Goal: Use online tool/utility: Utilize a website feature to perform a specific function

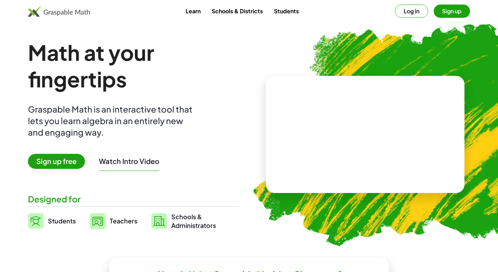
click at [338, 120] on video at bounding box center [365, 134] width 105 height 52
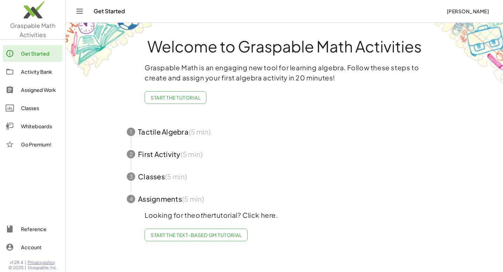
click at [43, 126] on div "Whiteboards" at bounding box center [40, 126] width 39 height 8
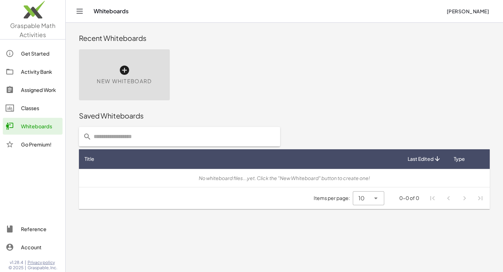
click at [150, 178] on div "No whiteboard files...yet. Click the "New Whiteboard" button to create one!" at bounding box center [285, 177] width 400 height 7
click at [144, 192] on div "Items per page: 10 ** 0-0 of 0" at bounding box center [284, 198] width 411 height 22
click at [121, 77] on div "New Whiteboard" at bounding box center [124, 74] width 91 height 51
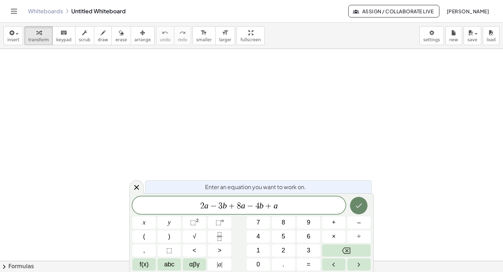
click at [358, 203] on icon "Done" at bounding box center [359, 205] width 8 height 8
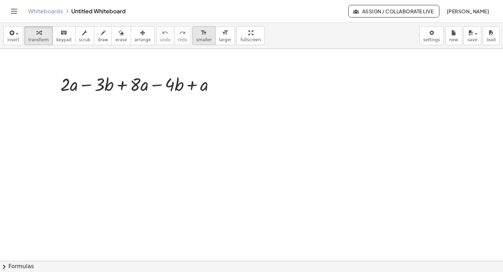
click at [199, 38] on span "smaller" at bounding box center [203, 39] width 15 height 5
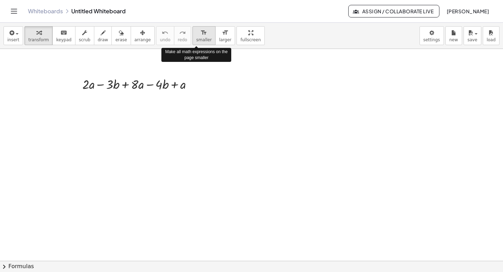
click at [199, 38] on span "smaller" at bounding box center [203, 39] width 15 height 5
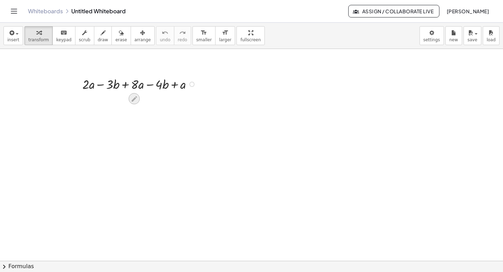
click at [134, 102] on icon at bounding box center [134, 98] width 7 height 7
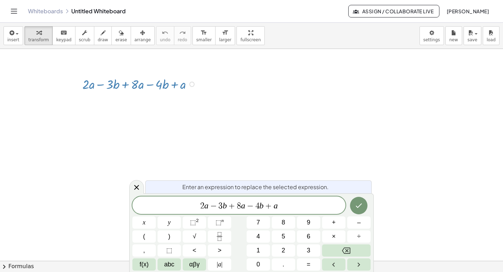
click at [155, 84] on div at bounding box center [140, 84] width 123 height 18
drag, startPoint x: 191, startPoint y: 85, endPoint x: 191, endPoint y: 102, distance: 17.1
click at [191, 102] on div "+ · 2 · a − · 3 · b + · 8 · a − · 4 · b + a" at bounding box center [251, 261] width 503 height 424
drag, startPoint x: 185, startPoint y: 101, endPoint x: 195, endPoint y: 122, distance: 23.1
click at [195, 122] on div "+ · 2 · a − · 3 · b + · 8 · a − · 4 · b + a + · 2 · a − · 3 · b + · 8 · a − · 4…" at bounding box center [251, 261] width 503 height 424
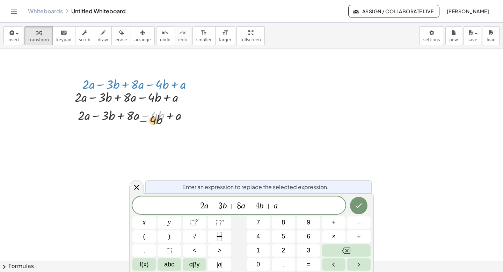
drag, startPoint x: 141, startPoint y: 117, endPoint x: 138, endPoint y: 123, distance: 6.0
click at [138, 123] on div at bounding box center [135, 115] width 123 height 18
drag, startPoint x: 147, startPoint y: 100, endPoint x: 173, endPoint y: 107, distance: 27.3
click at [173, 107] on div "− · 4 · b + · 2 · a − · 3 · b + · 8 · a − · 4 · b + a" at bounding box center [127, 96] width 127 height 21
click at [137, 189] on icon at bounding box center [137, 187] width 8 height 8
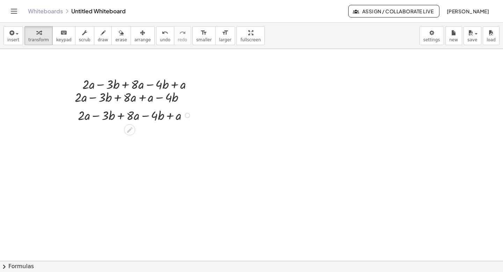
click at [163, 119] on div at bounding box center [135, 115] width 123 height 18
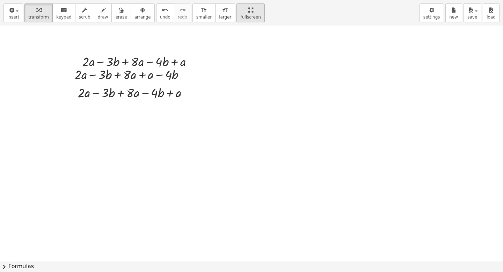
click at [242, 78] on div "insert select one: Math Expression Function Text Youtube Video Graphing Geometr…" at bounding box center [251, 136] width 503 height 272
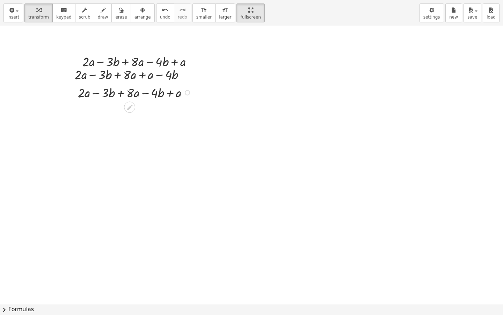
click at [142, 94] on div at bounding box center [135, 92] width 123 height 18
click at [137, 91] on div at bounding box center [135, 92] width 123 height 18
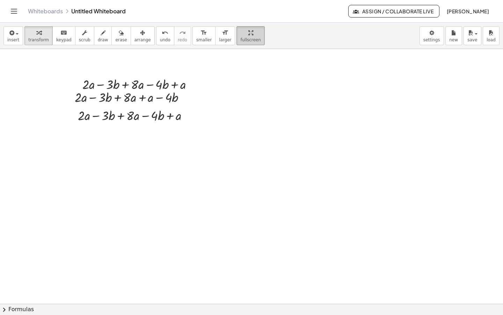
click at [241, 0] on html "Graspable Math Activities Get Started Activity Bank Assigned Work Classes White…" at bounding box center [251, 157] width 503 height 315
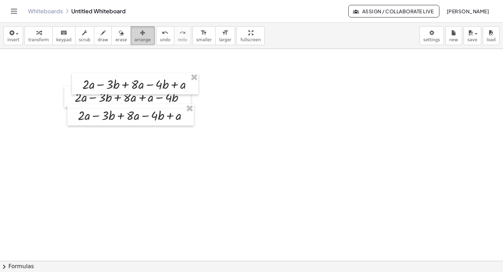
click at [139, 38] on span "arrange" at bounding box center [143, 39] width 16 height 5
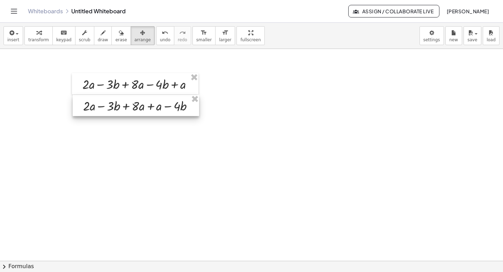
drag, startPoint x: 172, startPoint y: 102, endPoint x: 180, endPoint y: 111, distance: 12.1
click at [180, 111] on div at bounding box center [136, 105] width 127 height 21
click at [141, 40] on span "arrange" at bounding box center [143, 39] width 16 height 5
click at [139, 110] on div at bounding box center [138, 107] width 127 height 21
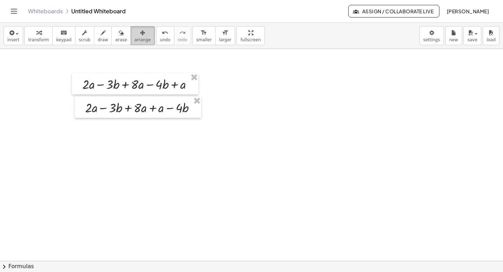
click at [138, 38] on span "arrange" at bounding box center [143, 39] width 16 height 5
click at [140, 34] on icon "button" at bounding box center [142, 33] width 5 height 8
click at [82, 36] on icon "button" at bounding box center [84, 33] width 5 height 8
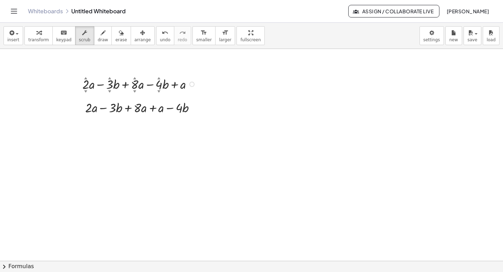
click at [109, 92] on div "▼" at bounding box center [109, 91] width 3 height 4
click at [135, 112] on div at bounding box center [143, 107] width 123 height 18
click at [156, 134] on div at bounding box center [251, 261] width 503 height 424
drag, startPoint x: 142, startPoint y: 109, endPoint x: 124, endPoint y: 110, distance: 17.5
click at [124, 110] on div at bounding box center [143, 107] width 123 height 18
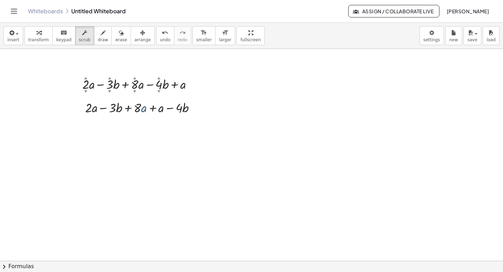
drag, startPoint x: 144, startPoint y: 110, endPoint x: 144, endPoint y: 120, distance: 10.5
click at [144, 121] on div "+ · 2 ▲ ▼ · a − · 3 ▲ ▼ · b + · 8 ▲ ▼ · a − · 4 ▲ ▼ · b + a + · 2 · a − · 3 · b…" at bounding box center [251, 261] width 503 height 424
drag, startPoint x: 142, startPoint y: 106, endPoint x: 143, endPoint y: 116, distance: 9.8
click at [143, 116] on div "+ · 2 · a − · 3 · b + · 8 · a − · 4 · b + a + · 2 · a − · 3 · b + · 8 · a − · 4…" at bounding box center [138, 107] width 127 height 21
drag, startPoint x: 136, startPoint y: 104, endPoint x: 134, endPoint y: 118, distance: 14.2
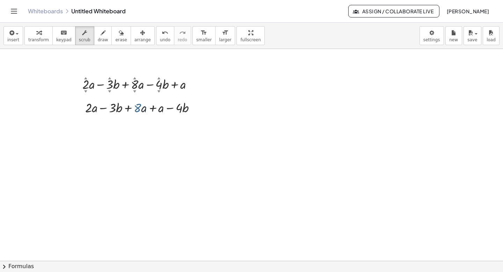
click at [134, 118] on div "+ · 2 ▲ ▼ · a − · 3 ▲ ▼ · b + · 8 ▲ ▼ · a − · 4 ▲ ▼ · b + a + · 2 · a − · 3 · b…" at bounding box center [251, 261] width 503 height 424
drag, startPoint x: 131, startPoint y: 110, endPoint x: 141, endPoint y: 111, distance: 9.5
click at [141, 111] on div at bounding box center [143, 107] width 123 height 18
click at [80, 40] on span "scrub" at bounding box center [85, 39] width 12 height 5
click at [43, 40] on span "transform" at bounding box center [38, 39] width 21 height 5
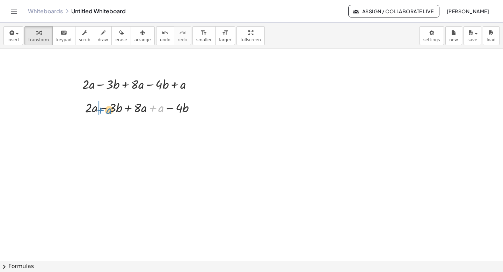
drag, startPoint x: 155, startPoint y: 108, endPoint x: 103, endPoint y: 110, distance: 52.5
click at [103, 110] on div at bounding box center [143, 107] width 123 height 18
drag, startPoint x: 158, startPoint y: 110, endPoint x: 127, endPoint y: 111, distance: 31.1
click at [127, 111] on div at bounding box center [143, 107] width 123 height 18
drag, startPoint x: 193, startPoint y: 107, endPoint x: 192, endPoint y: 134, distance: 27.3
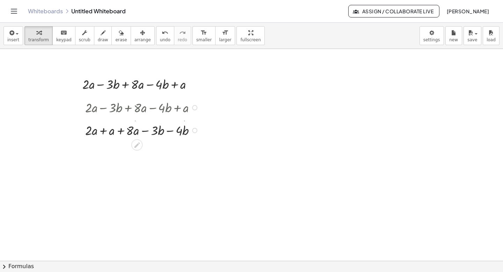
click at [137, 131] on div "+ · 2 · a − · 3 · b + · 8 · a − · 4 · b + a" at bounding box center [137, 131] width 0 height 0
drag, startPoint x: 112, startPoint y: 128, endPoint x: 95, endPoint y: 129, distance: 17.5
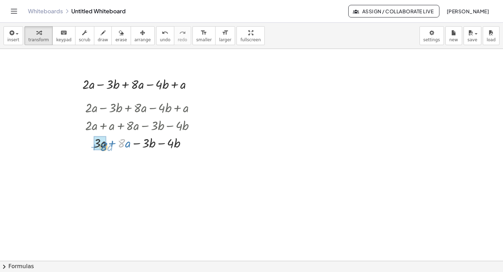
drag, startPoint x: 123, startPoint y: 145, endPoint x: 103, endPoint y: 148, distance: 19.9
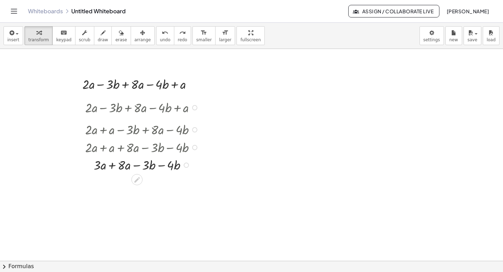
drag, startPoint x: 185, startPoint y: 143, endPoint x: 190, endPoint y: 183, distance: 39.7
click at [137, 165] on div "+ · 3 · a + · 8 · a − · 3 · b − · 4 · b" at bounding box center [137, 165] width 0 height 0
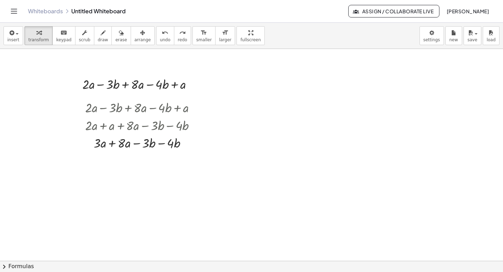
click at [198, 161] on div at bounding box center [251, 261] width 503 height 424
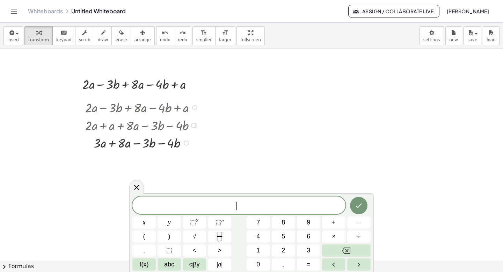
click at [155, 148] on div at bounding box center [143, 143] width 123 height 18
click at [158, 144] on div at bounding box center [143, 143] width 123 height 18
click at [186, 144] on div at bounding box center [186, 143] width 5 height 5
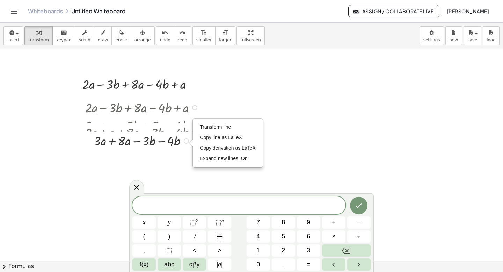
click at [137, 141] on div "+ · 3 · a + · 8 · a − · 3 · b − · 4 · b Transform line Copy line as LaTeX Copy …" at bounding box center [137, 141] width 0 height 0
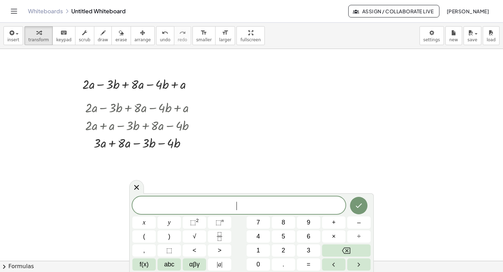
click at [182, 157] on div at bounding box center [251, 261] width 503 height 424
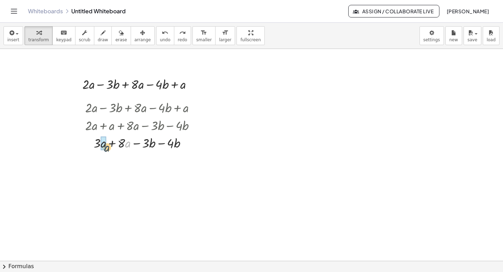
drag, startPoint x: 126, startPoint y: 145, endPoint x: 101, endPoint y: 150, distance: 25.6
drag, startPoint x: 101, startPoint y: 144, endPoint x: 125, endPoint y: 144, distance: 23.8
click at [125, 144] on div at bounding box center [143, 143] width 114 height 18
click at [128, 145] on div at bounding box center [143, 143] width 116 height 18
drag, startPoint x: 111, startPoint y: 145, endPoint x: 89, endPoint y: 144, distance: 21.7
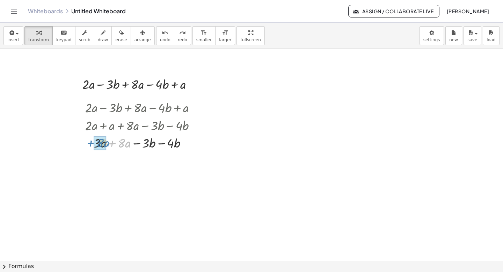
click at [89, 144] on div at bounding box center [143, 143] width 116 height 18
drag, startPoint x: 127, startPoint y: 144, endPoint x: 152, endPoint y: 143, distance: 25.5
click at [152, 143] on div at bounding box center [143, 143] width 123 height 18
click at [434, 39] on body "Graspable Math Activities Get Started Activity Bank Assigned Work Classes White…" at bounding box center [251, 136] width 503 height 272
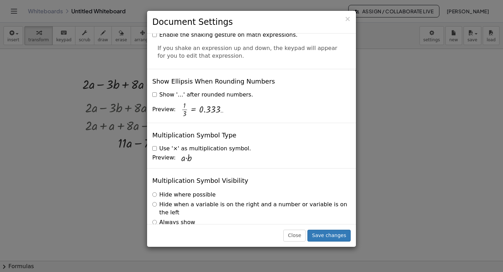
scroll to position [1677, 0]
click at [298, 240] on button "Close" at bounding box center [295, 236] width 22 height 12
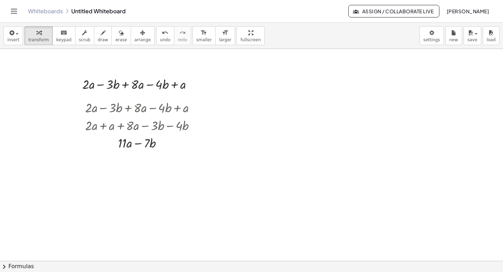
click at [3, 268] on span "chevron_right" at bounding box center [4, 267] width 8 height 8
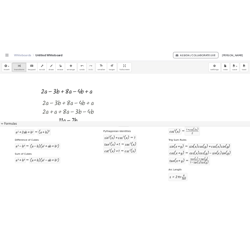
scroll to position [0, 0]
